Goal: Ask a question

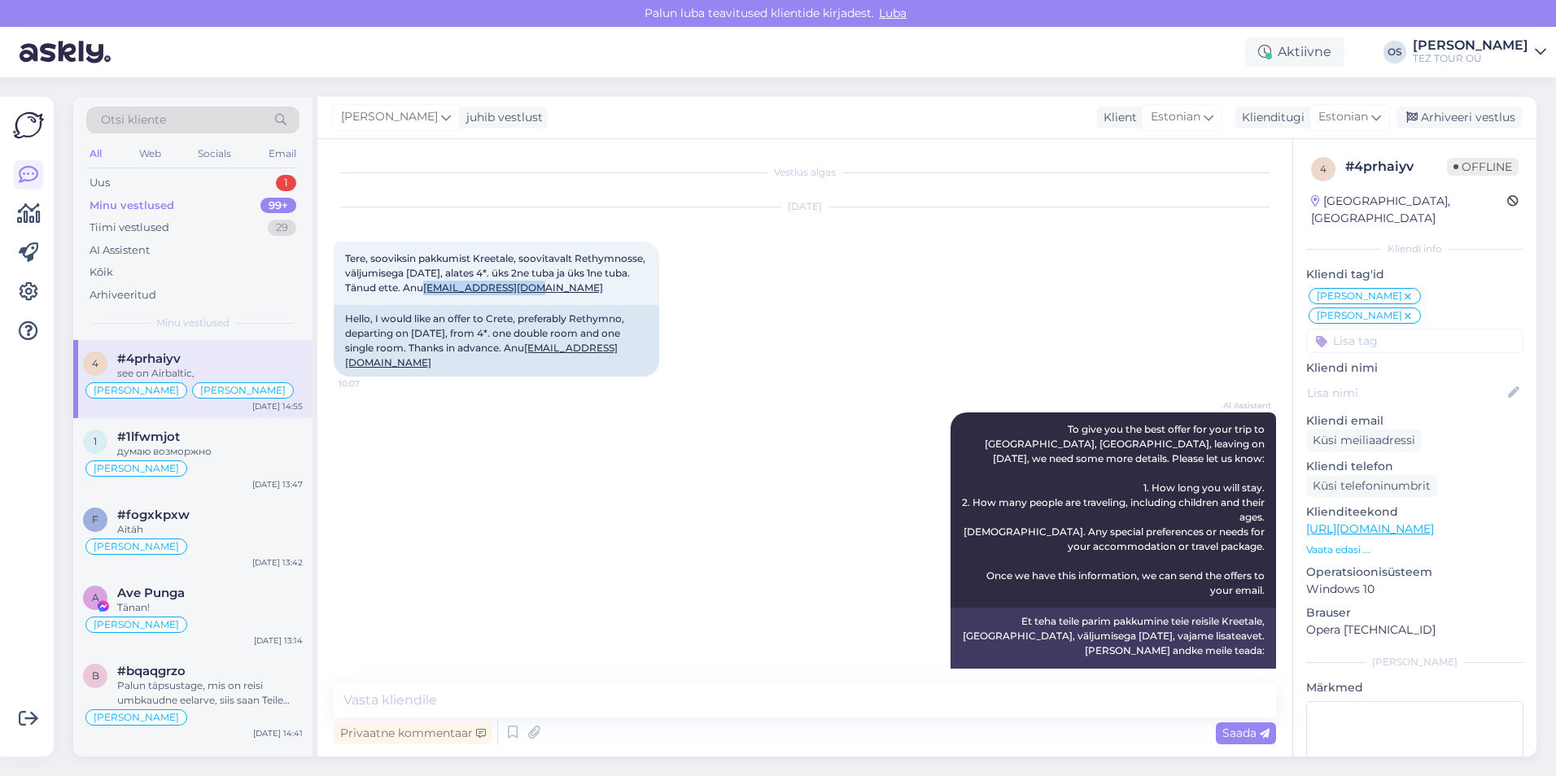
scroll to position [1286, 0]
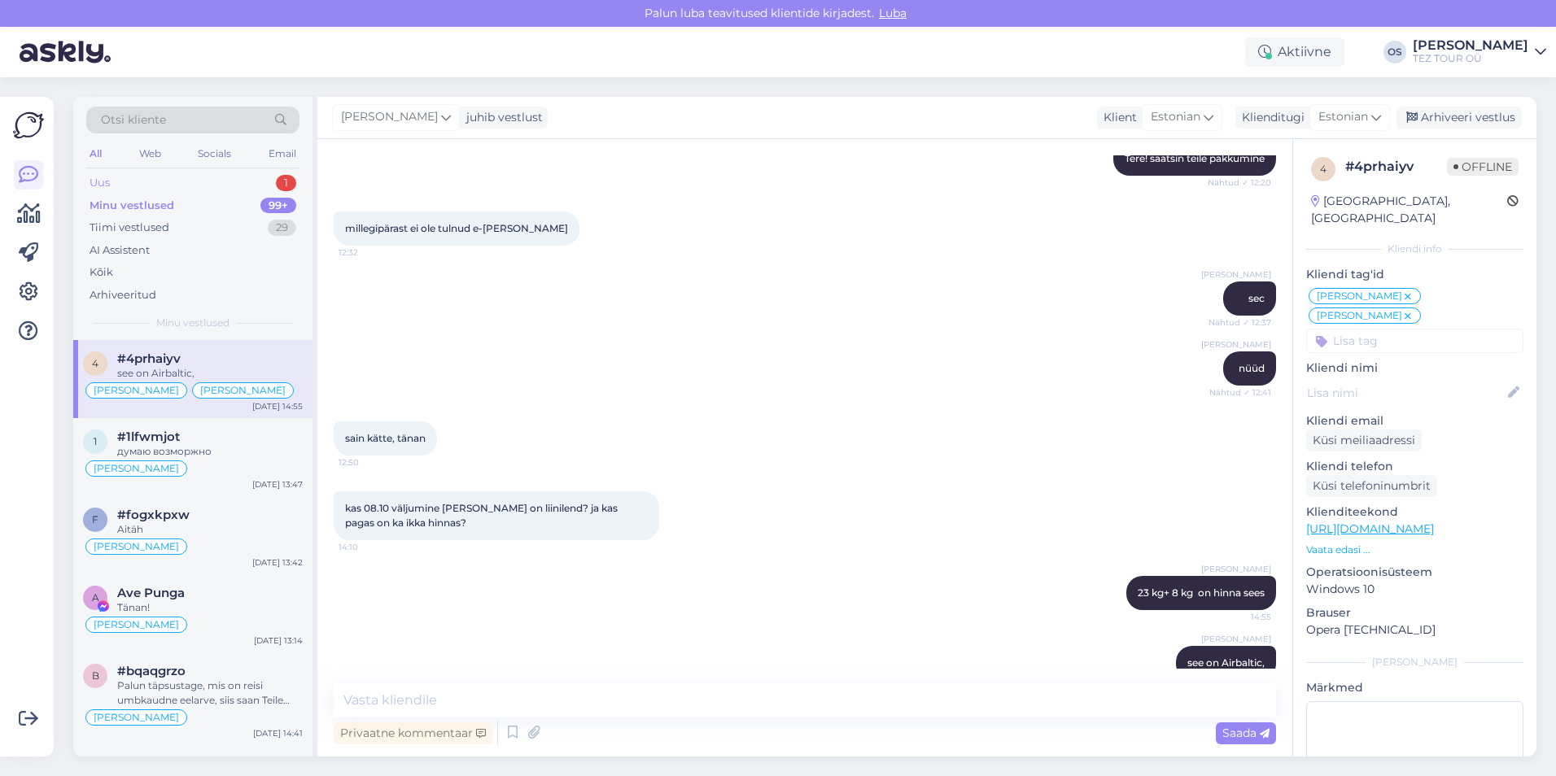
click at [197, 177] on div "Uus 1" at bounding box center [192, 183] width 213 height 23
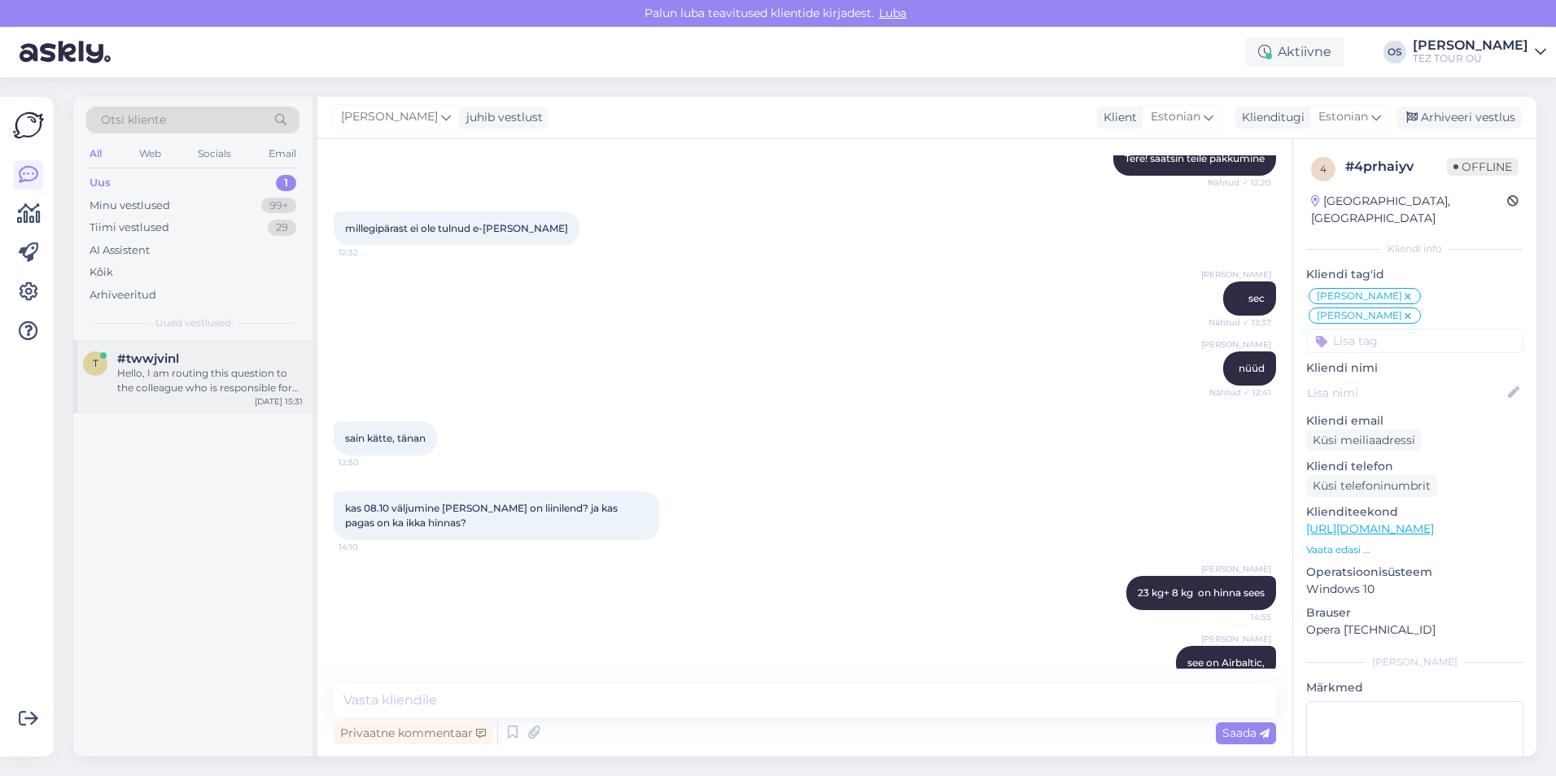
click at [198, 364] on div "#twwjvinl" at bounding box center [210, 358] width 186 height 15
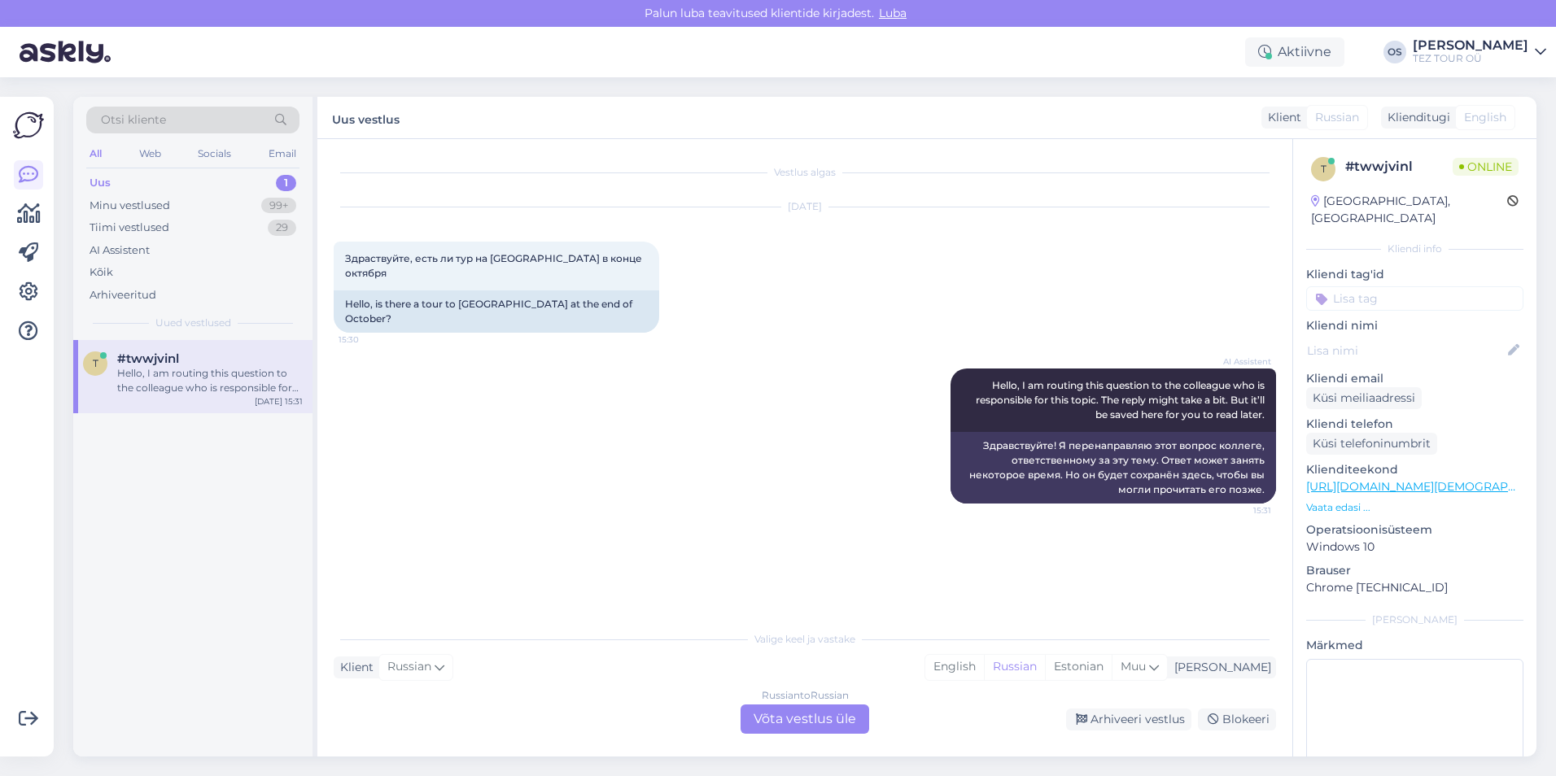
click at [790, 714] on div "Russian to Russian Võta vestlus üle" at bounding box center [804, 719] width 129 height 29
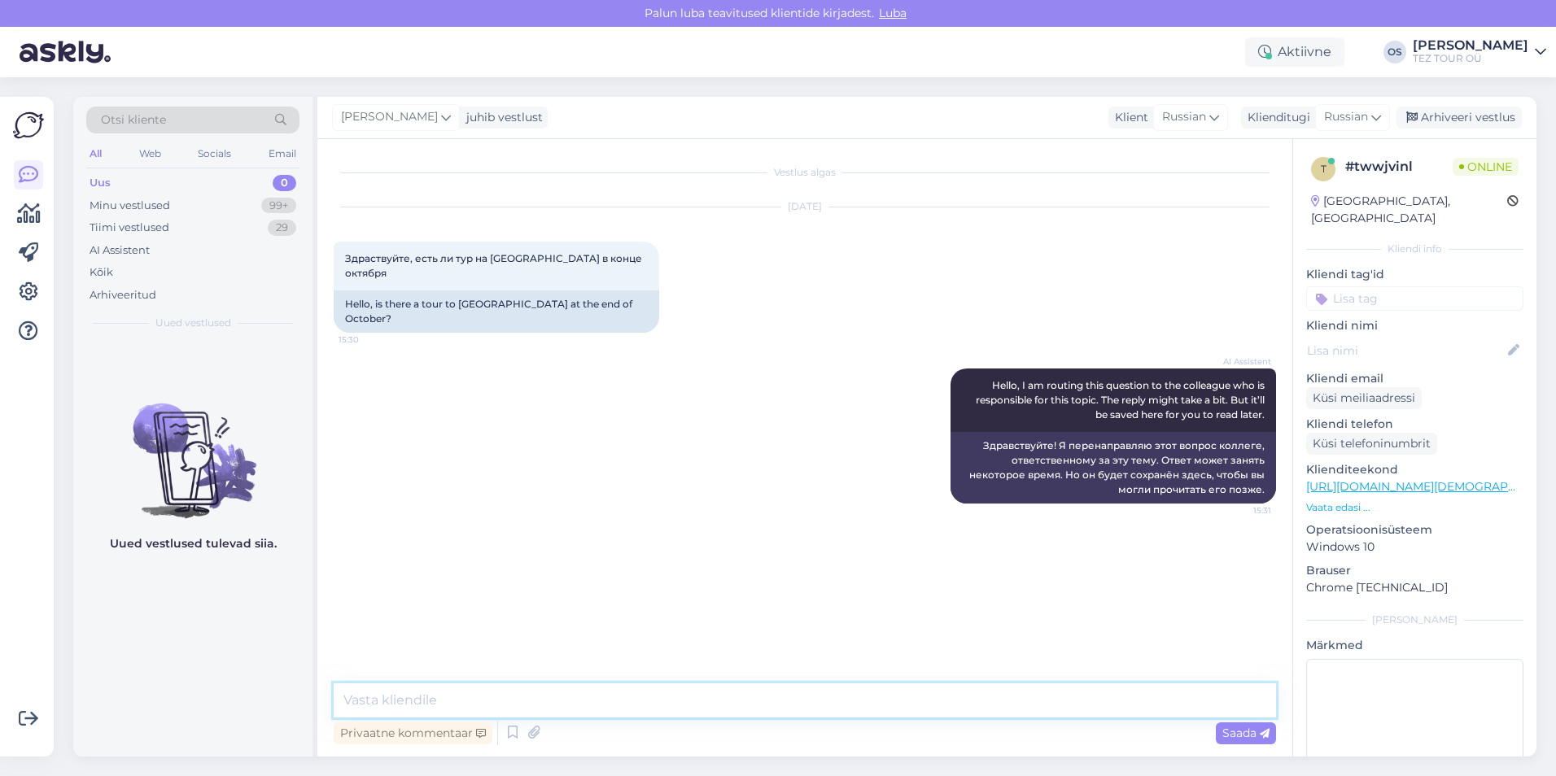
click at [444, 705] on textarea at bounding box center [805, 700] width 942 height 34
type textarea "Добрый день"
click at [531, 702] on textarea "последний рейс на [GEOGRAPHIC_DATA] 147/10-21/10" at bounding box center [805, 700] width 942 height 34
drag, startPoint x: 534, startPoint y: 700, endPoint x: 548, endPoint y: 696, distance: 15.2
click at [535, 699] on textarea "последний рейс на [GEOGRAPHIC_DATA] 147/10-21/10" at bounding box center [805, 700] width 942 height 34
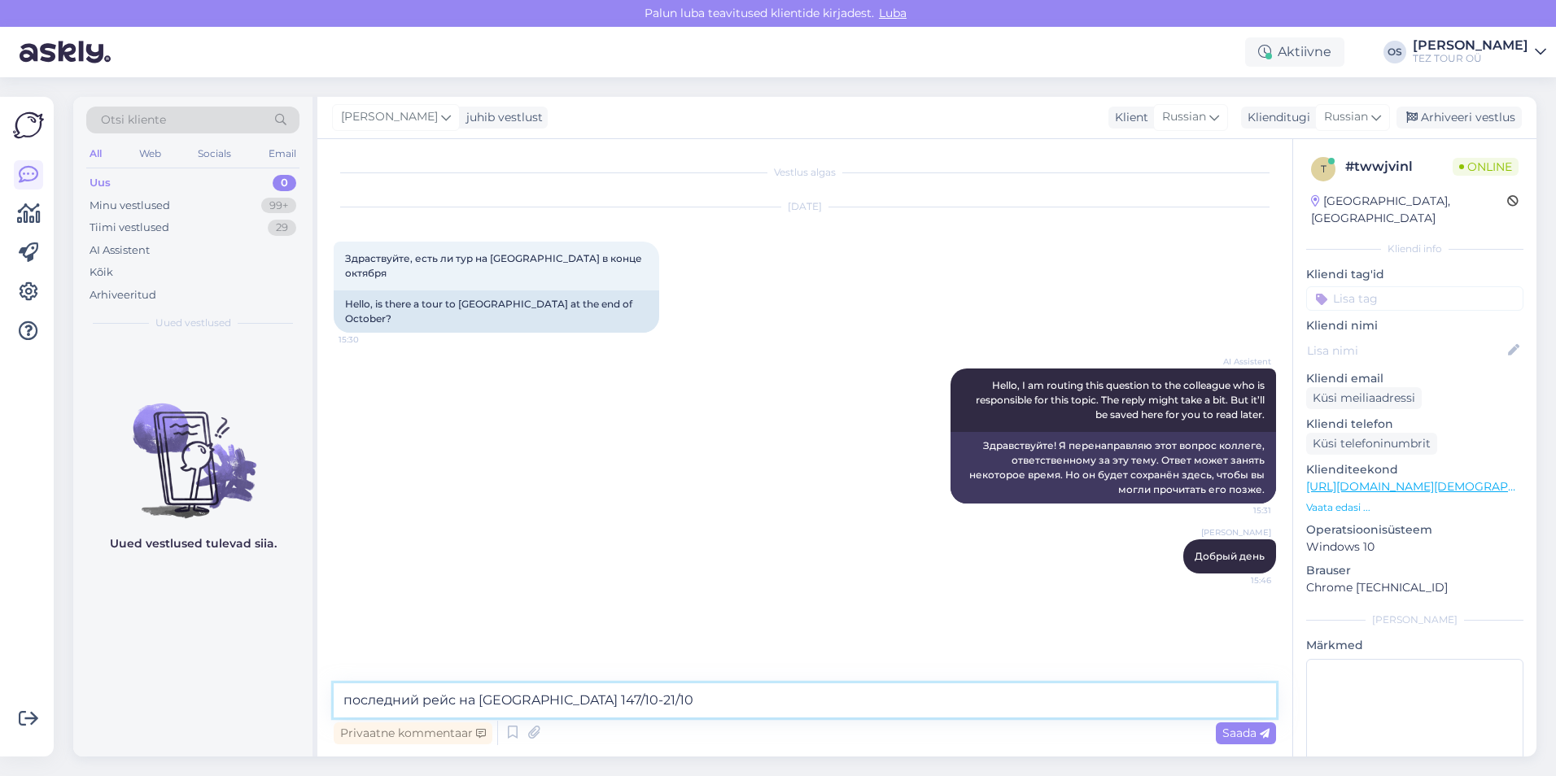
type textarea "последний рейс на [GEOGRAPHIC_DATA] 14/10-21/10"
click at [601, 695] on textarea "последний рейс на [GEOGRAPHIC_DATA] 14/10-21/10" at bounding box center [805, 700] width 942 height 34
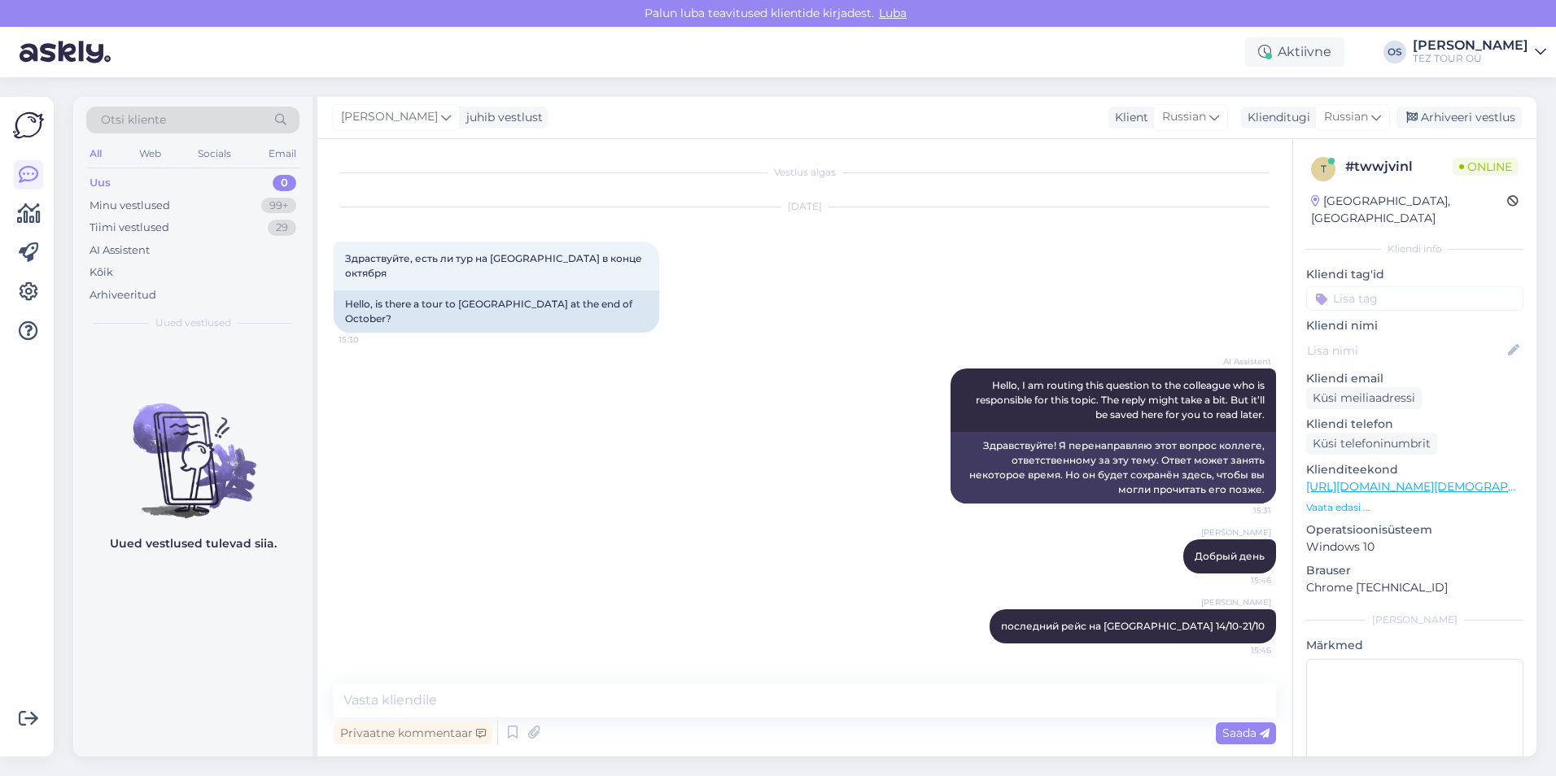
click at [160, 176] on div "Uus 0" at bounding box center [192, 183] width 213 height 23
click at [1401, 286] on input at bounding box center [1414, 298] width 217 height 24
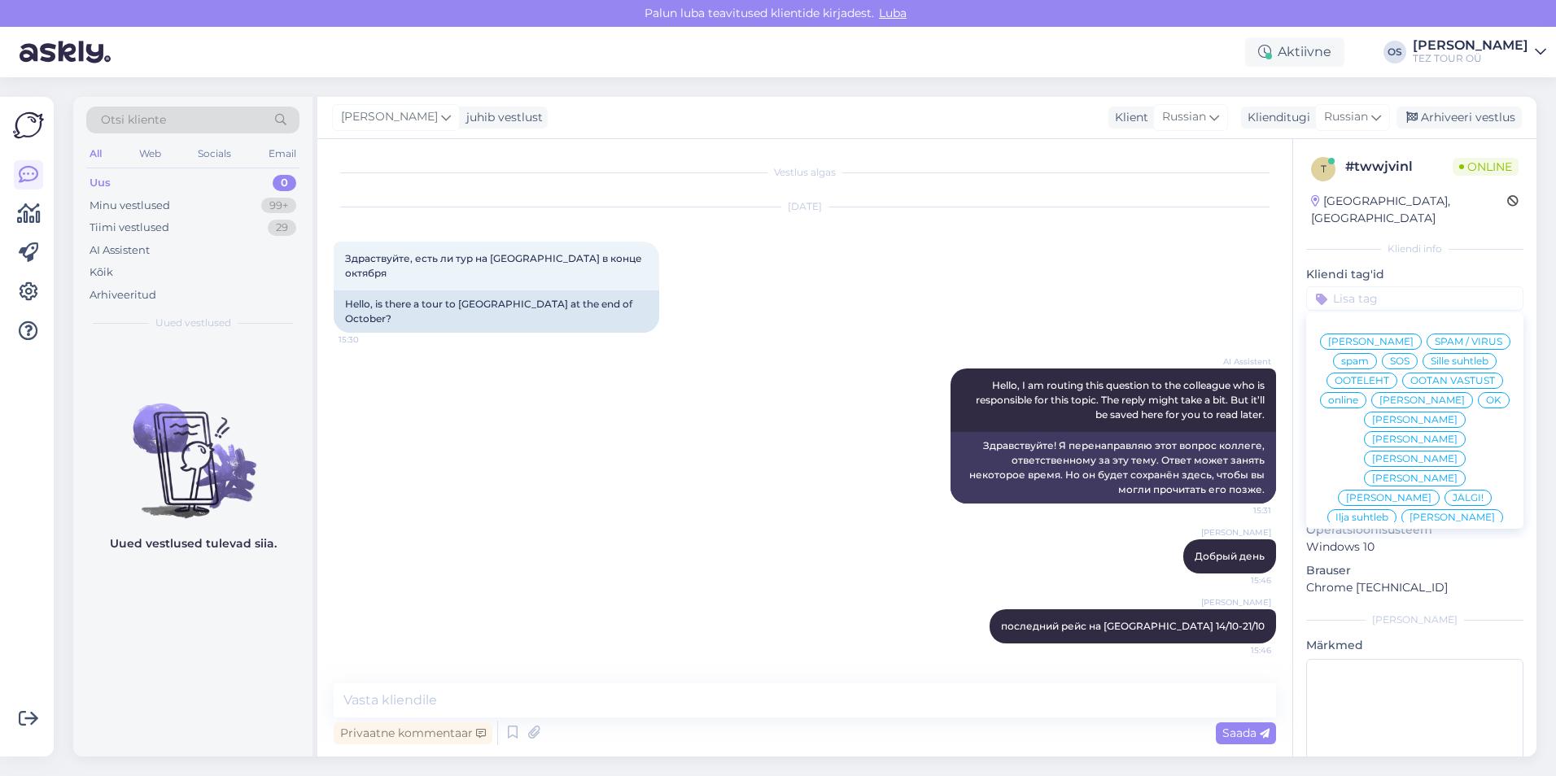
click at [1403, 404] on span "[PERSON_NAME]" at bounding box center [1421, 400] width 85 height 10
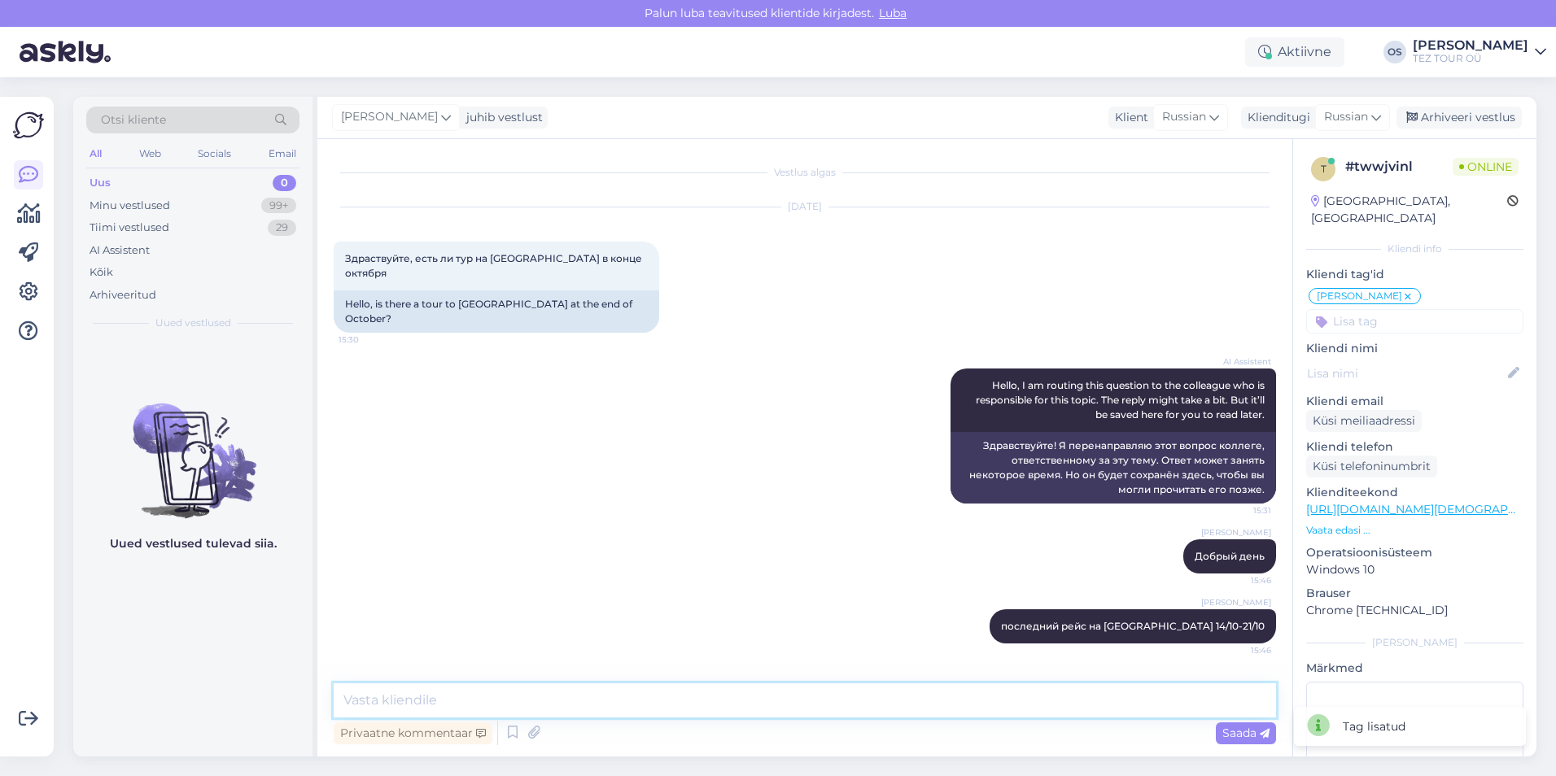
click at [500, 705] on textarea at bounding box center [805, 700] width 942 height 34
click at [151, 179] on div "Uus 0" at bounding box center [192, 183] width 213 height 23
